Goal: Task Accomplishment & Management: Manage account settings

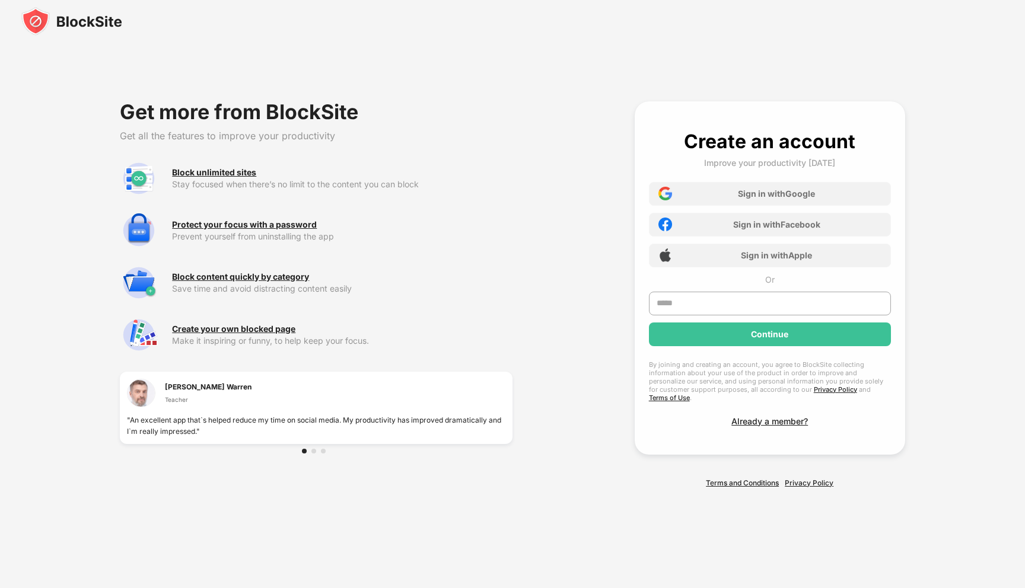
click at [85, 26] on img at bounding box center [71, 21] width 101 height 28
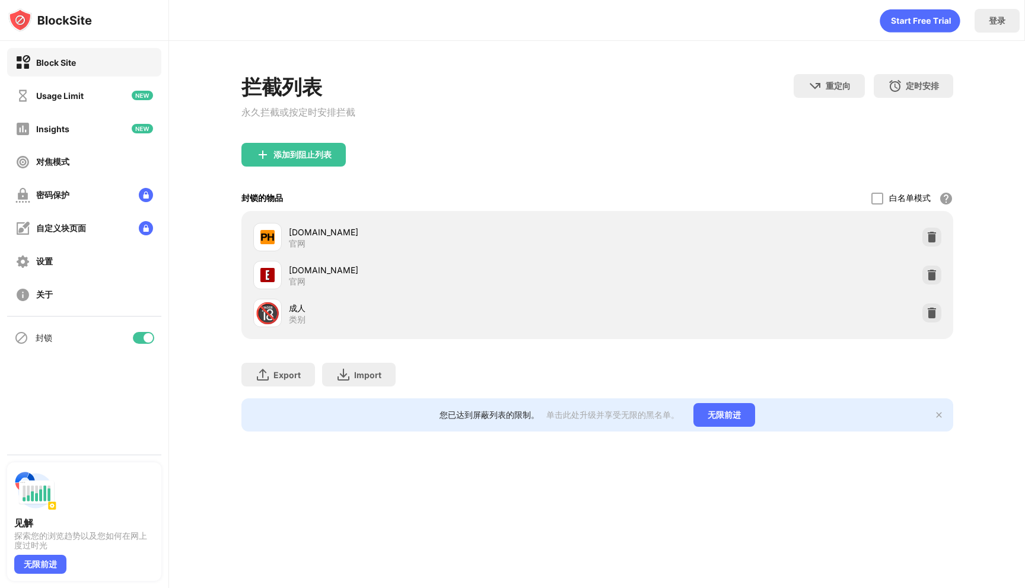
click at [457, 305] on div "成人" at bounding box center [443, 308] width 308 height 12
click at [931, 279] on img at bounding box center [932, 275] width 12 height 12
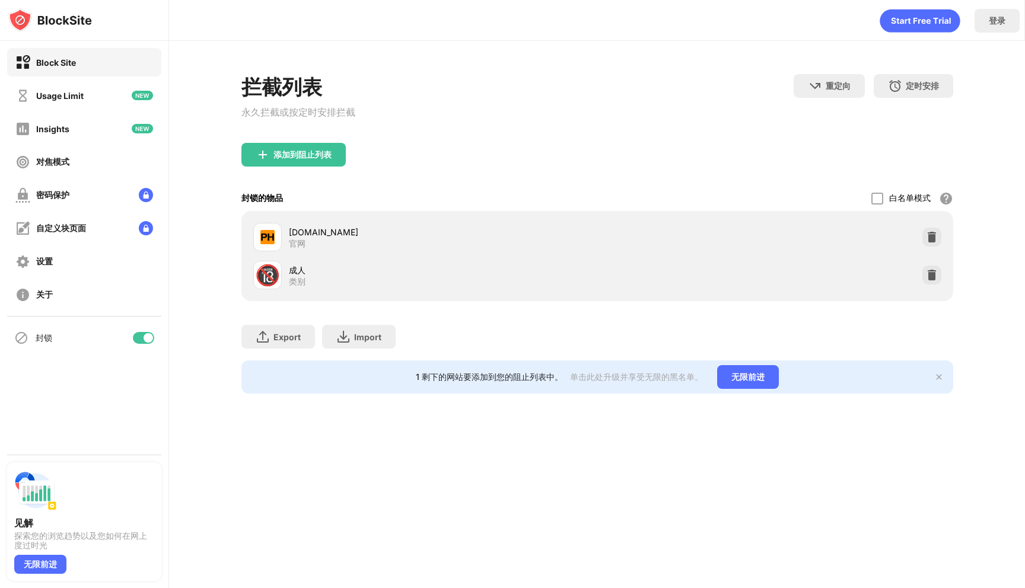
click at [384, 241] on div "[DOMAIN_NAME] 官网" at bounding box center [443, 237] width 308 height 23
click at [912, 222] on div "[DOMAIN_NAME] 官网" at bounding box center [598, 237] width 698 height 38
click at [287, 155] on div "添加到阻止列表" at bounding box center [302, 154] width 58 height 9
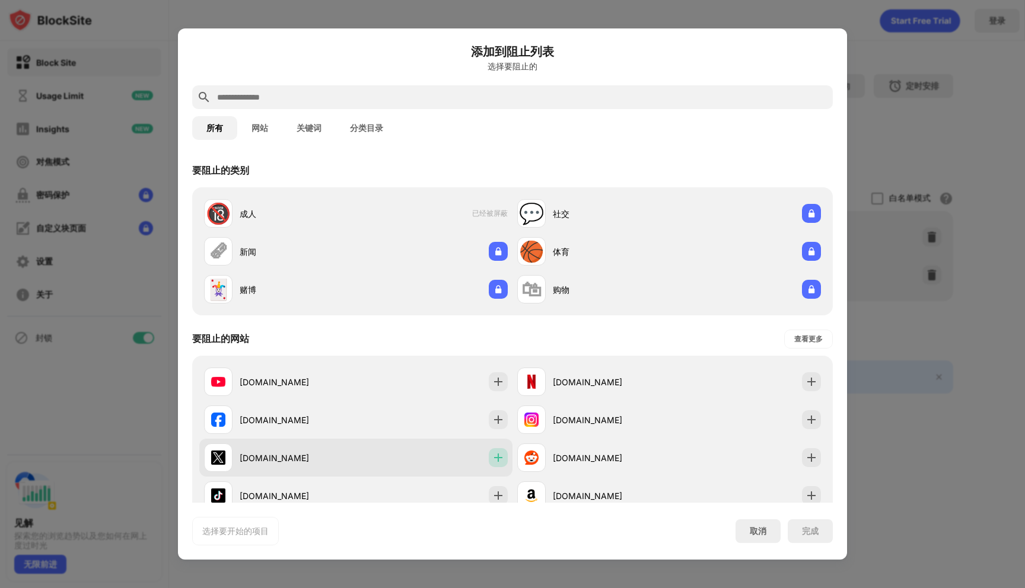
click at [492, 462] on img at bounding box center [498, 458] width 12 height 12
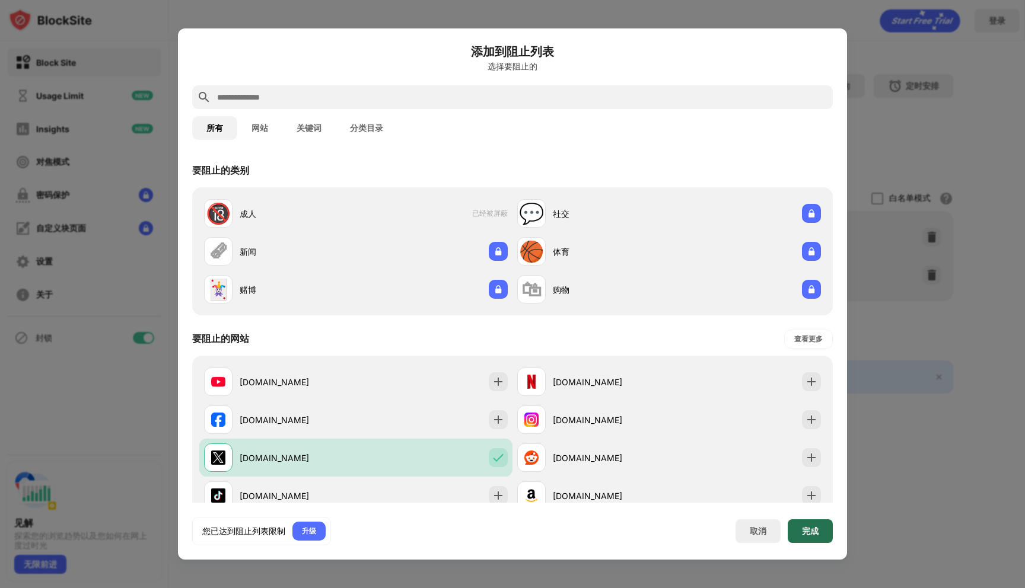
click at [807, 530] on div "完成" at bounding box center [810, 531] width 17 height 9
